Goal: Find specific page/section: Find specific page/section

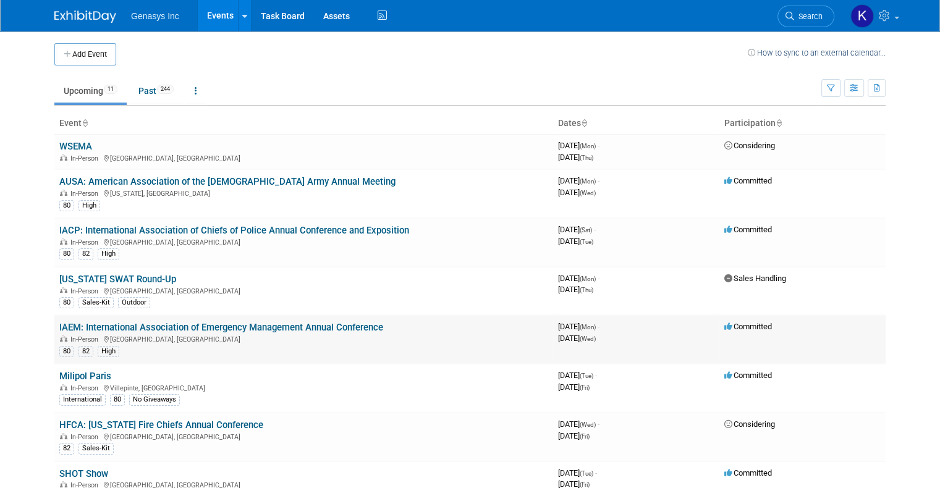
click at [104, 327] on link "IAEM: International Association of Emergency Management Annual Conference" at bounding box center [221, 327] width 324 height 11
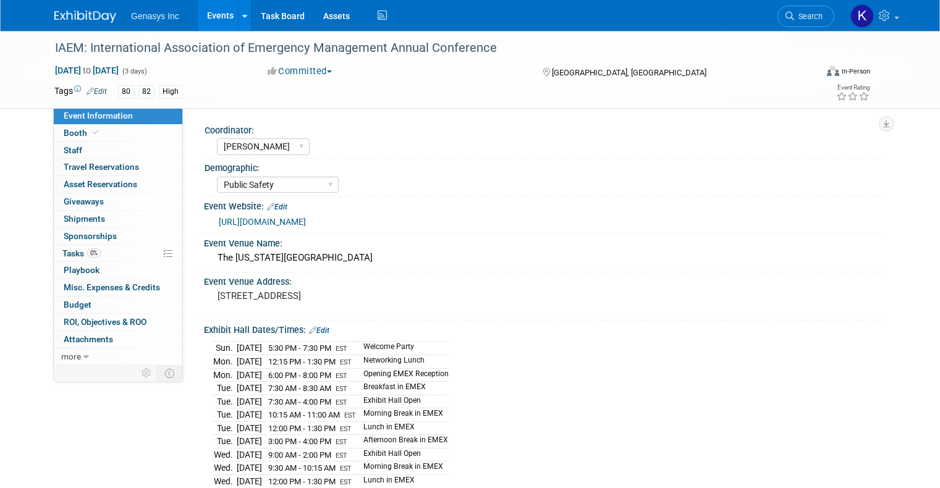
select select "Kate"
select select "Public Safety"
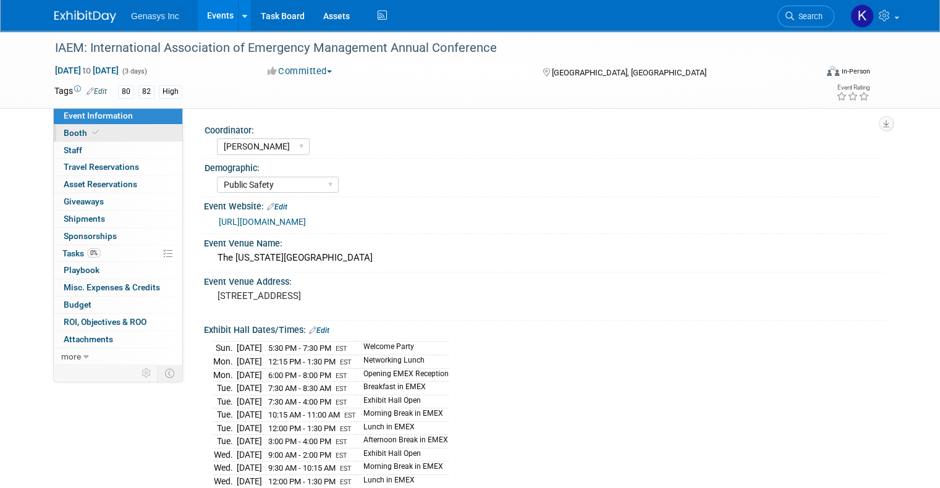
click at [72, 135] on span "Booth" at bounding box center [83, 133] width 38 height 10
